Goal: Contribute content

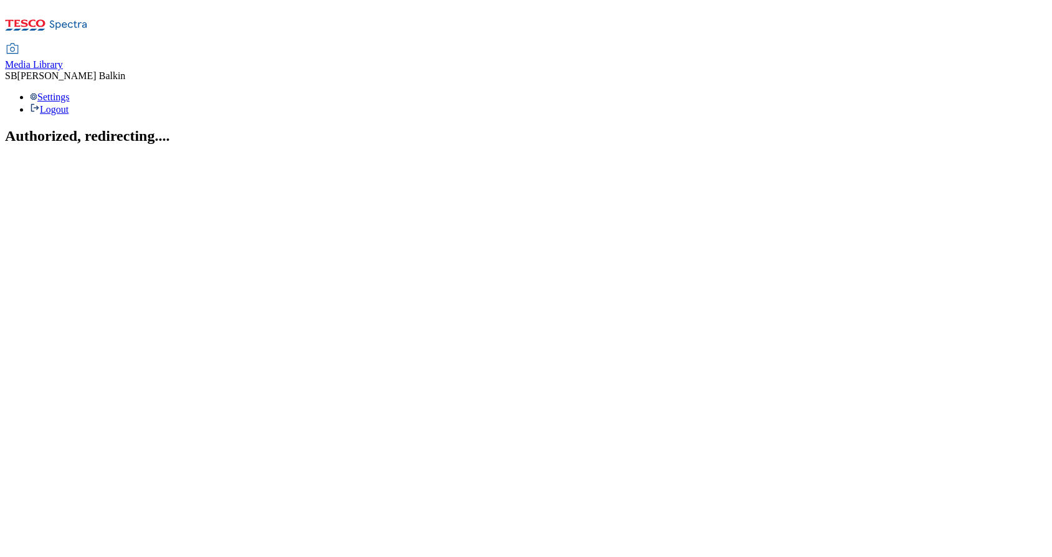
click at [63, 59] on span "Media Library" at bounding box center [34, 64] width 58 height 11
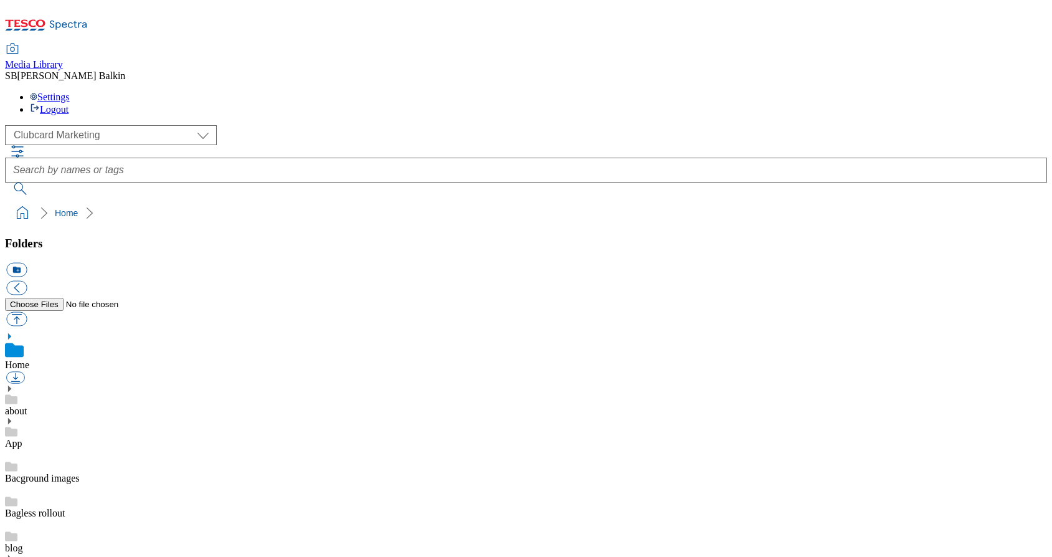
scroll to position [2, 0]
click at [92, 125] on select "Clubcard Marketing Dotcom UK FnF Stores GHS Marketing UK GHS Product UK GHS ROI…" at bounding box center [111, 135] width 212 height 20
select select "flare-ghs-mktg"
click at [14, 549] on icon at bounding box center [9, 553] width 9 height 9
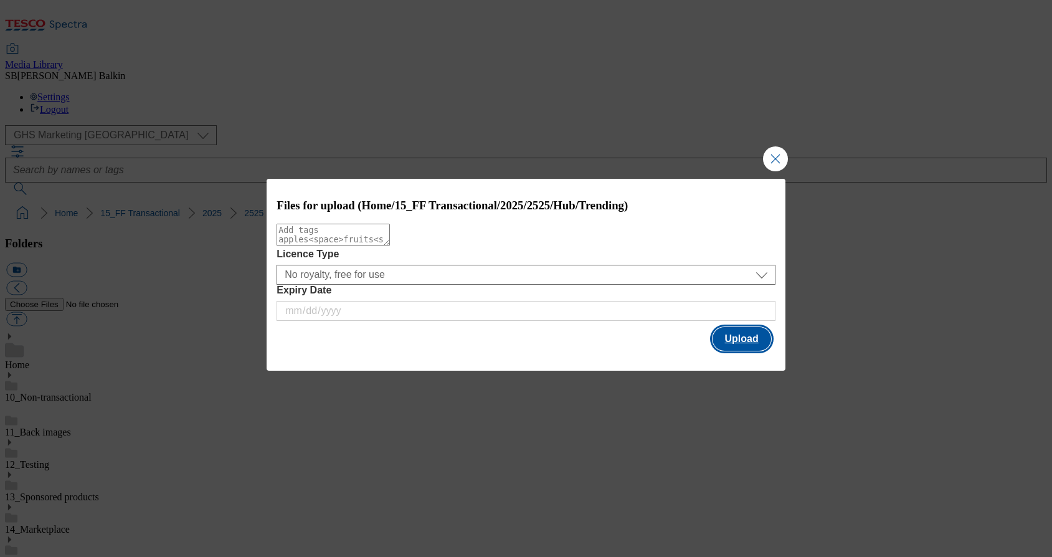
click at [741, 344] on button "Upload" at bounding box center [742, 339] width 59 height 24
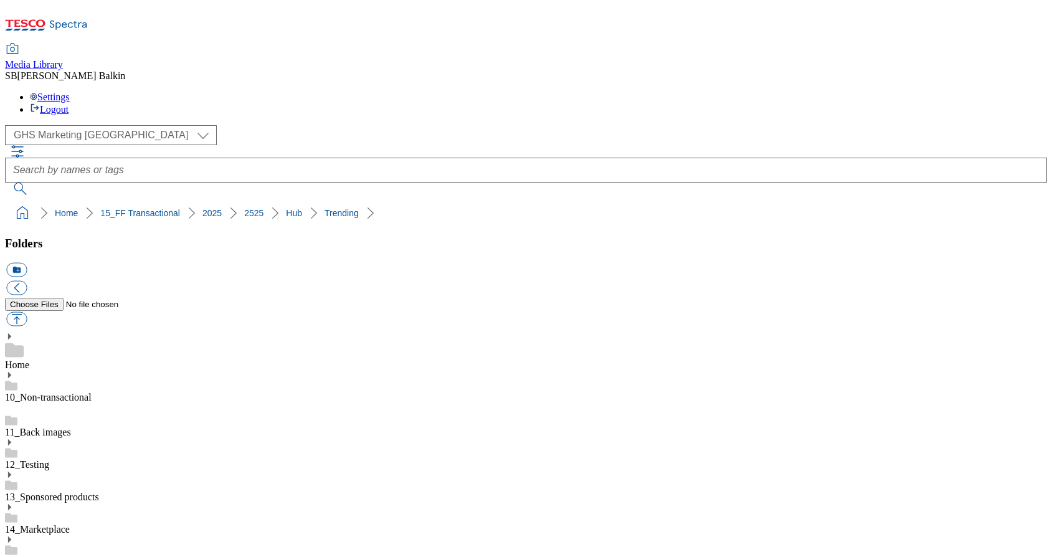
select select "flare-ghs-mktg"
